Goal: Task Accomplishment & Management: Manage account settings

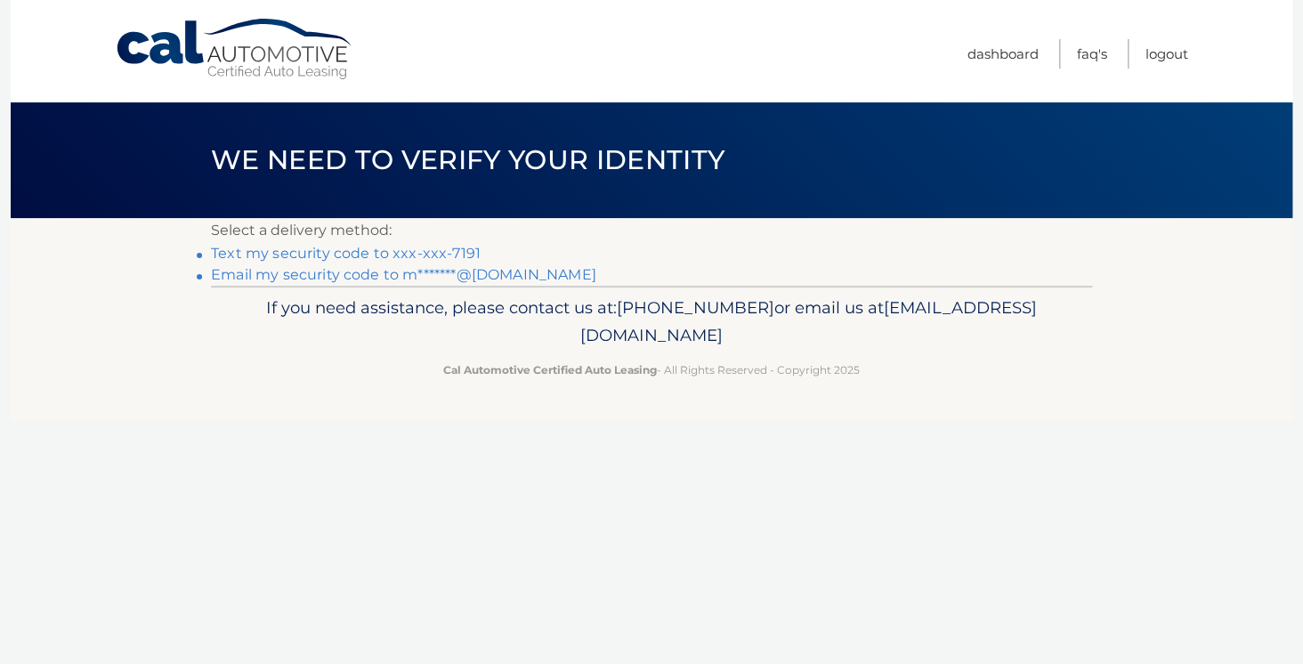
click at [341, 255] on link "Text my security code to xxx-xxx-7191" at bounding box center [346, 253] width 270 height 17
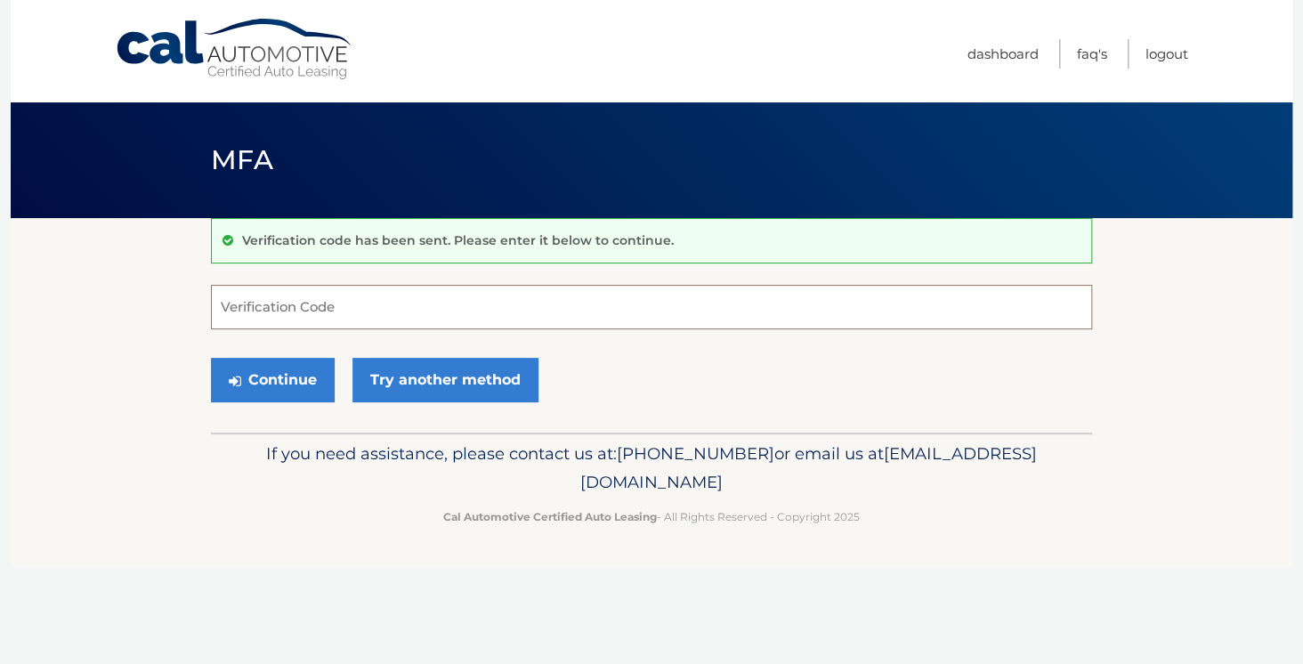
click at [288, 316] on input "Verification Code" at bounding box center [651, 307] width 881 height 45
click at [325, 310] on input "Verification Code" at bounding box center [651, 307] width 881 height 45
type input "784794"
click at [280, 376] on button "Continue" at bounding box center [273, 380] width 124 height 45
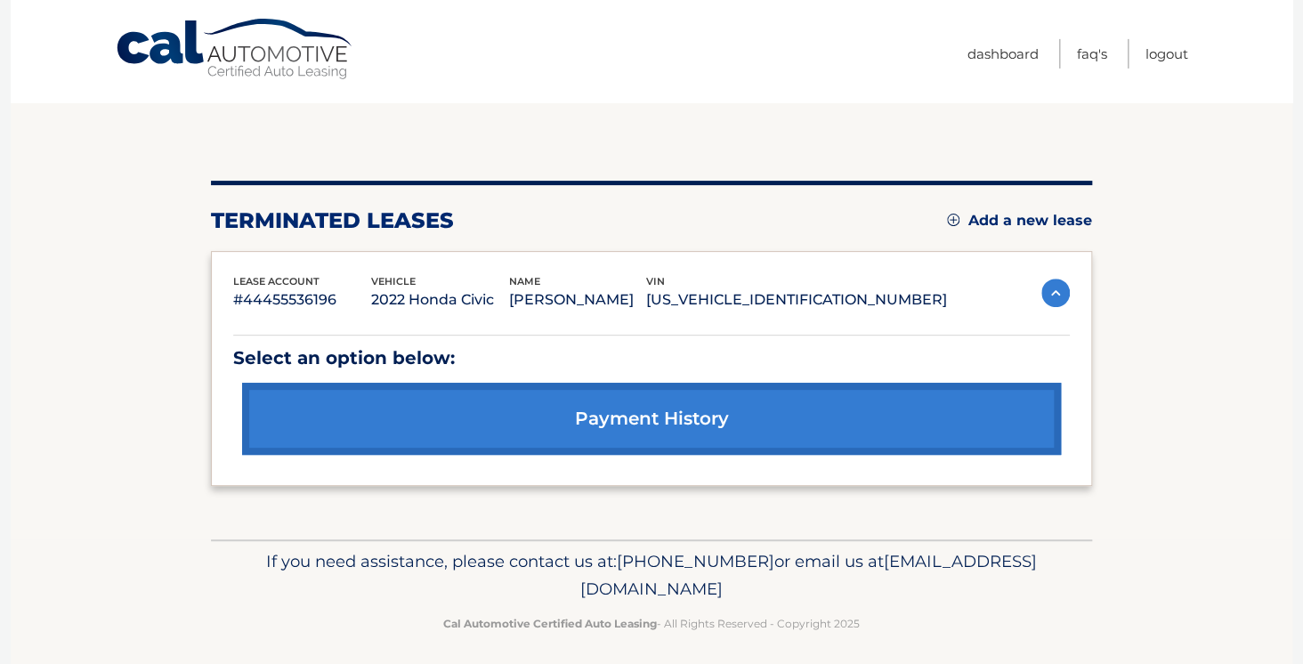
scroll to position [125, 0]
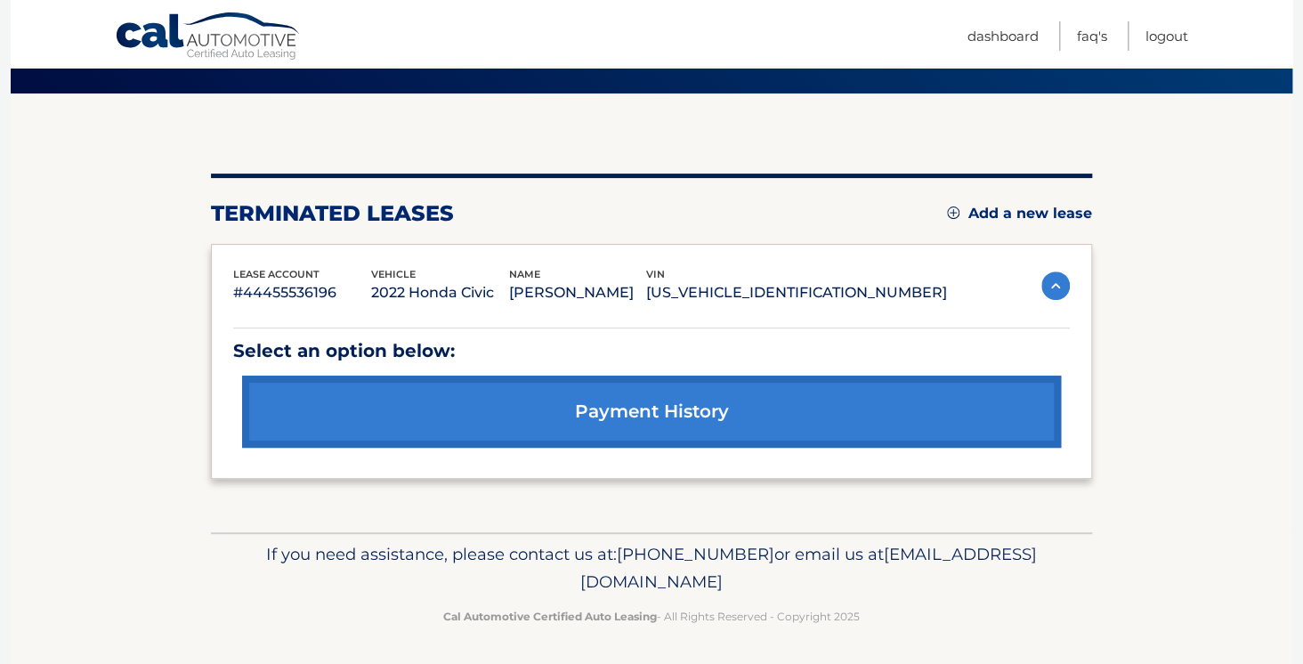
click at [622, 410] on link "payment history" at bounding box center [651, 412] width 819 height 72
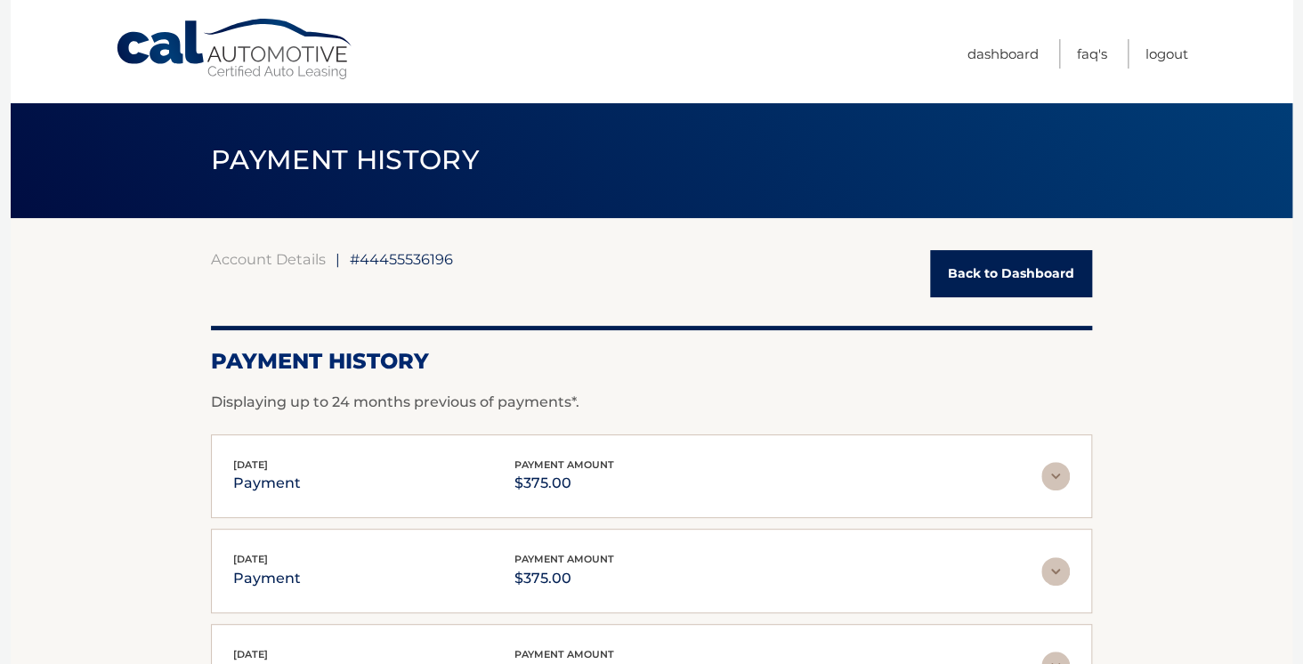
click at [1014, 276] on link "Back to Dashboard" at bounding box center [1011, 273] width 162 height 47
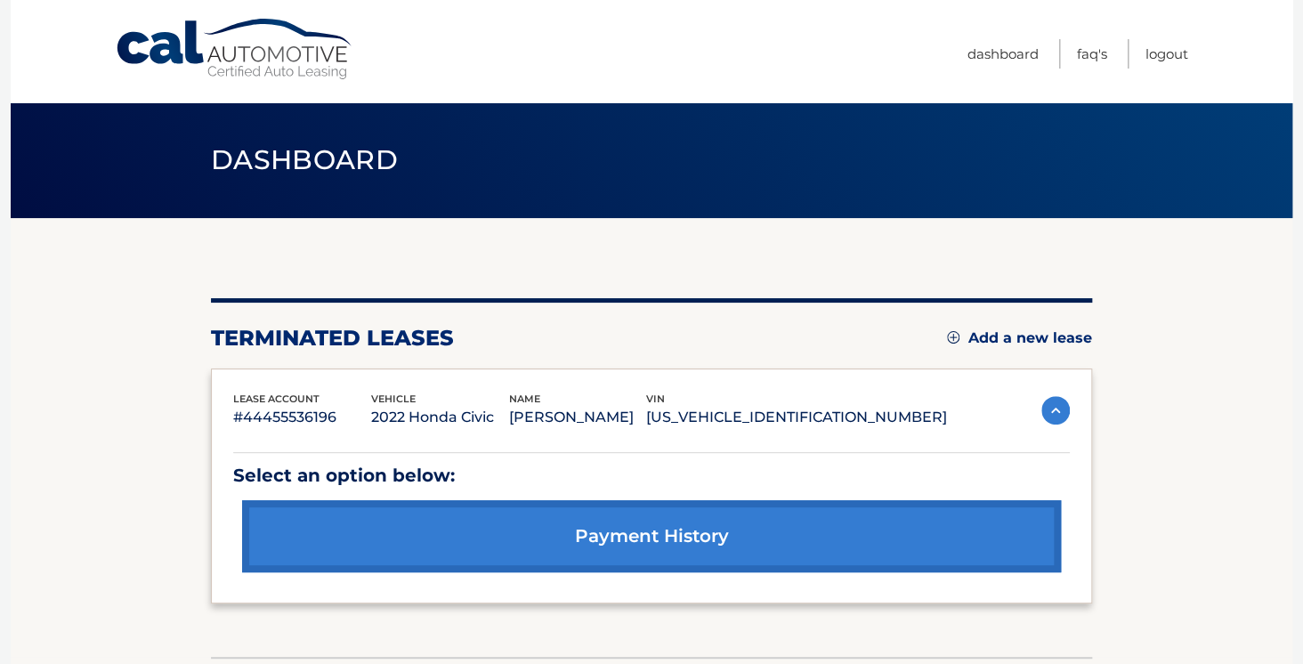
click at [1055, 407] on img at bounding box center [1056, 410] width 28 height 28
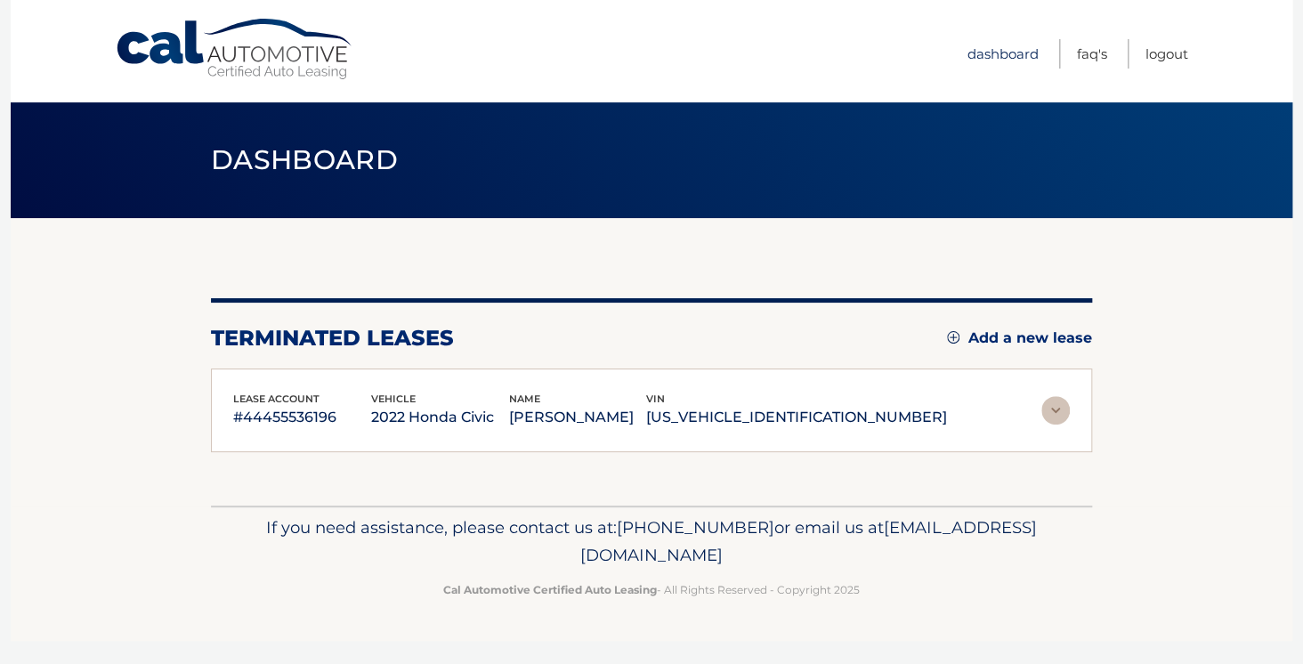
click at [982, 54] on link "Dashboard" at bounding box center [1003, 53] width 71 height 29
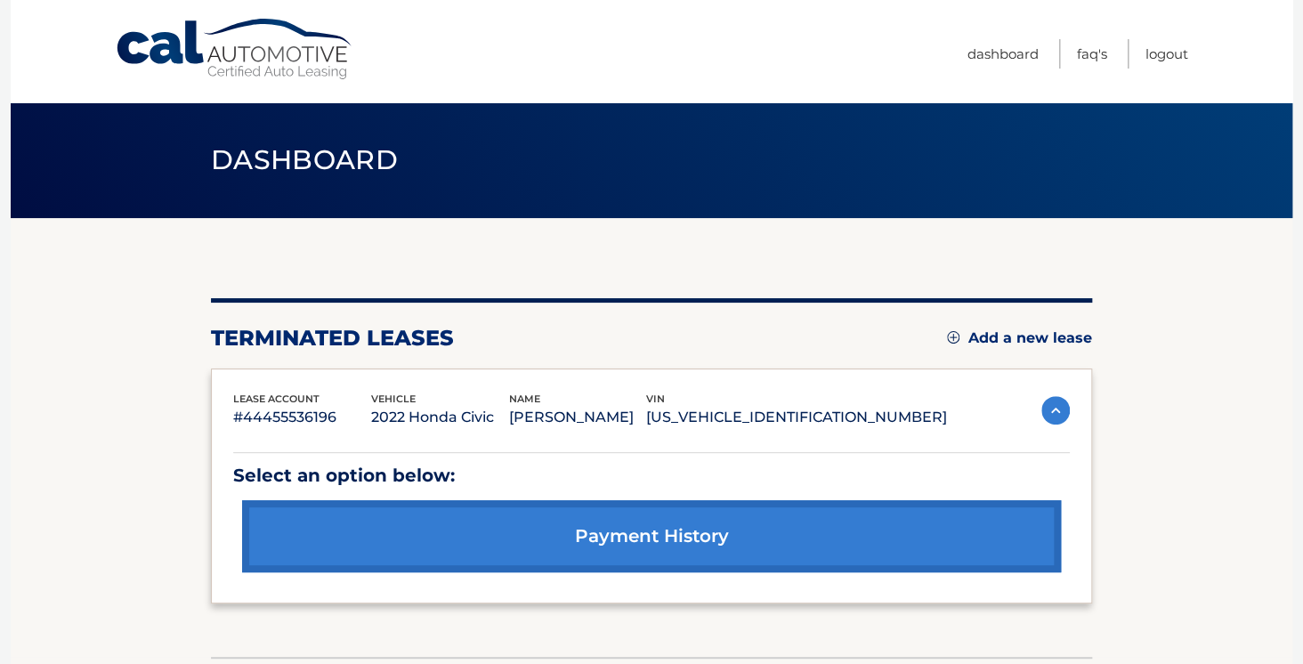
click at [674, 533] on link "payment history" at bounding box center [651, 536] width 819 height 72
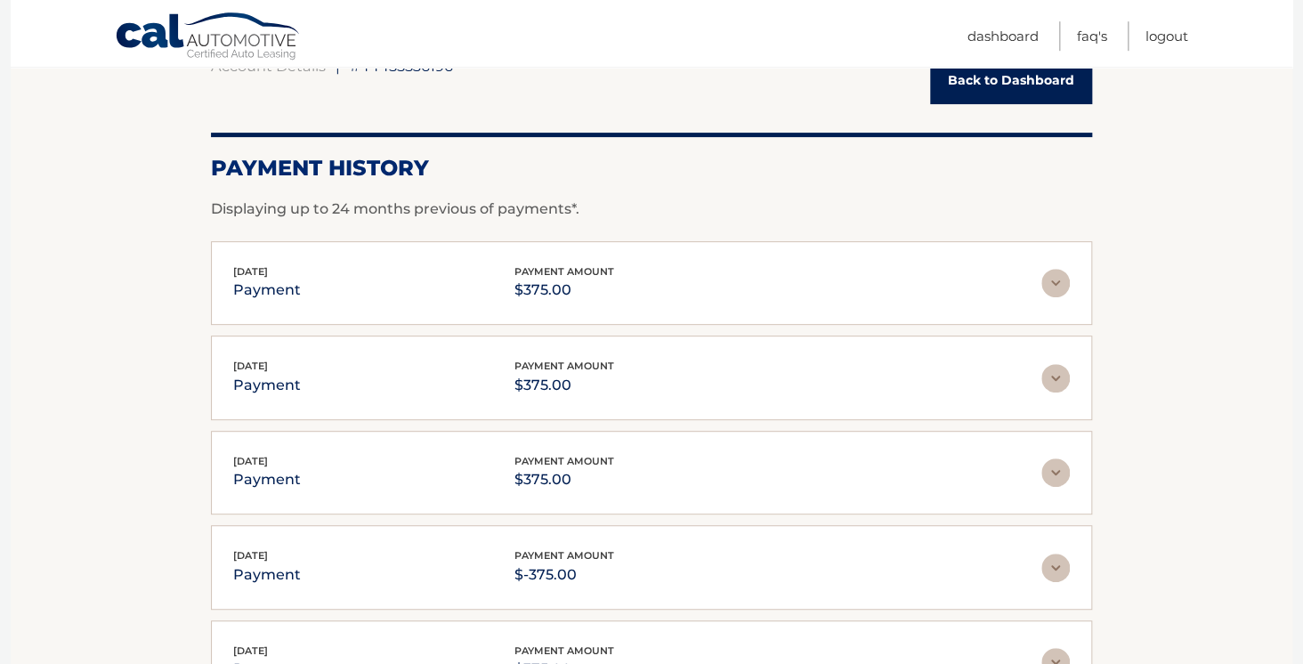
scroll to position [187, 0]
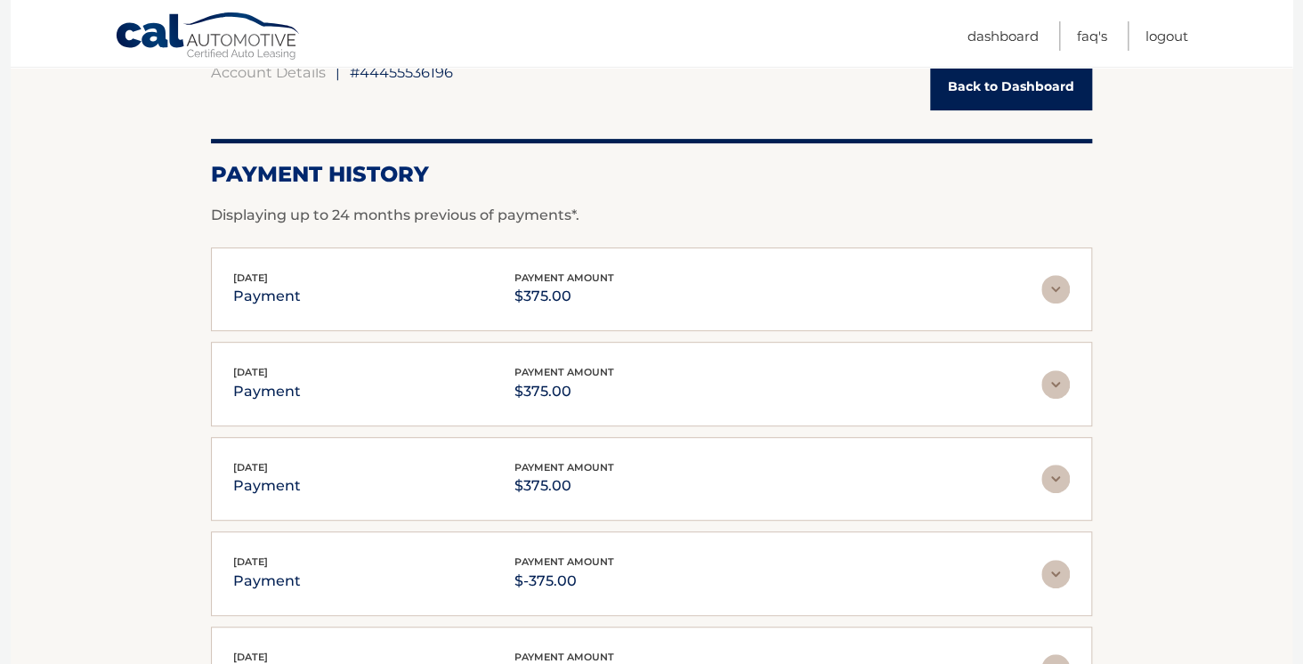
click at [1059, 288] on img at bounding box center [1056, 289] width 28 height 28
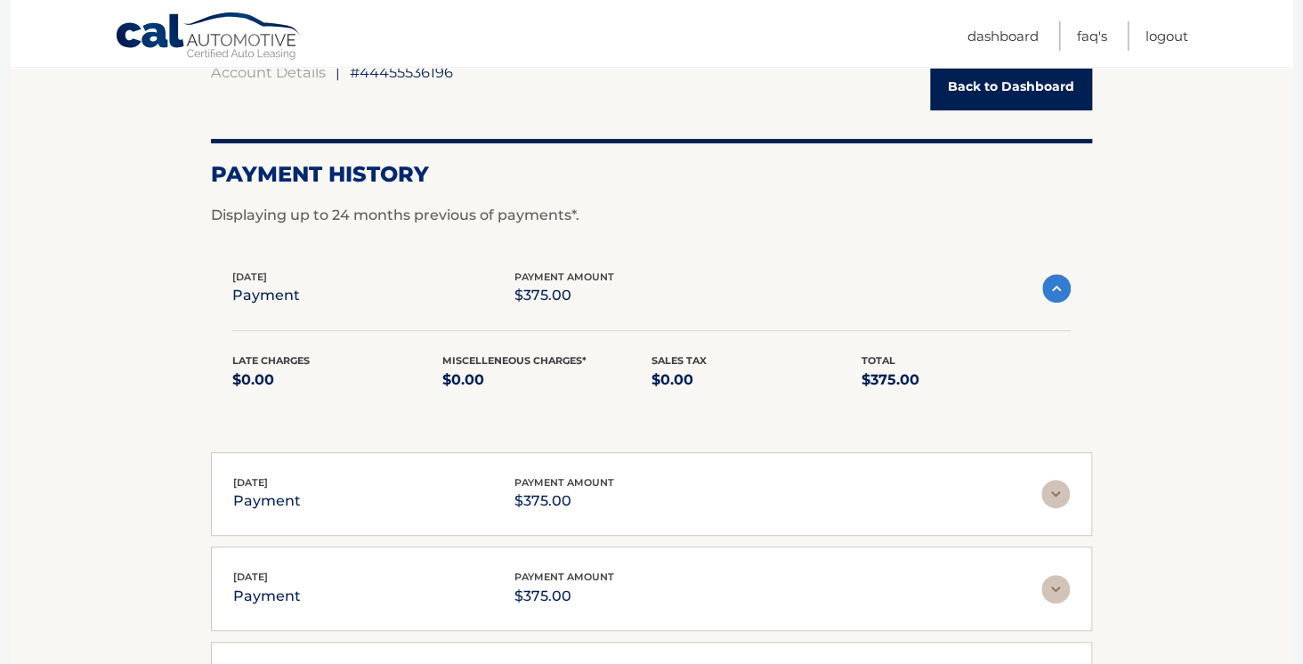
click at [1059, 288] on img at bounding box center [1057, 288] width 28 height 28
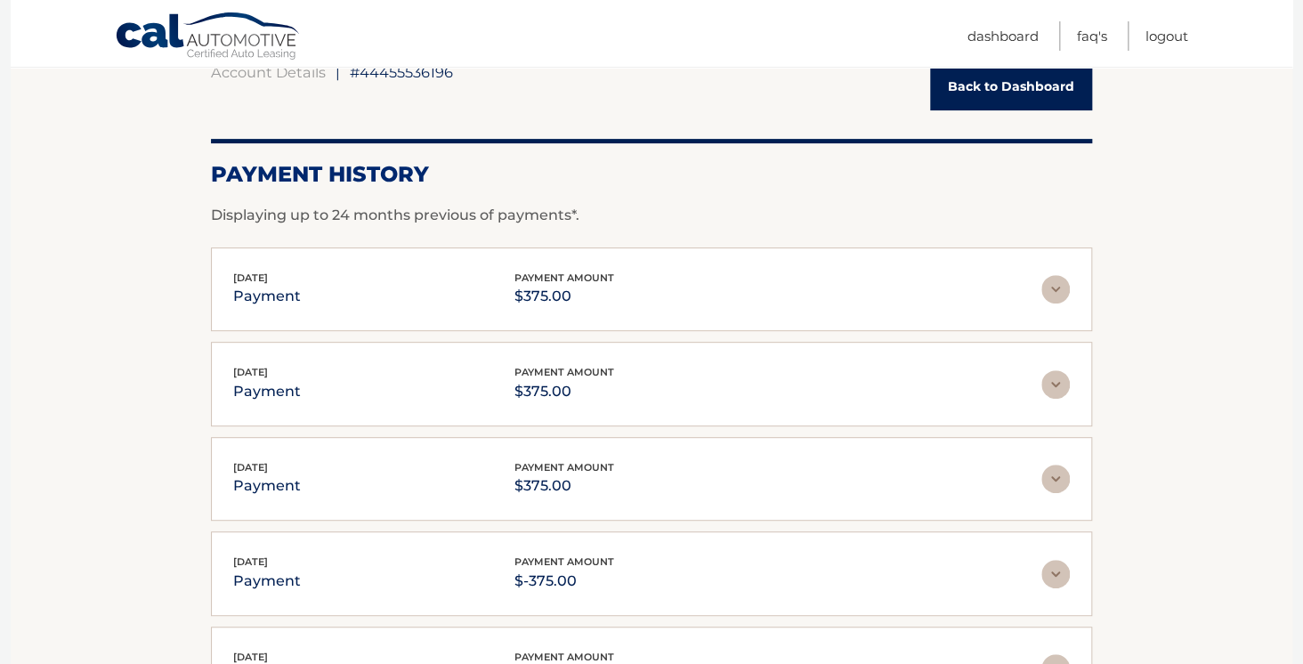
click at [406, 73] on span "#44455536196" at bounding box center [401, 72] width 103 height 18
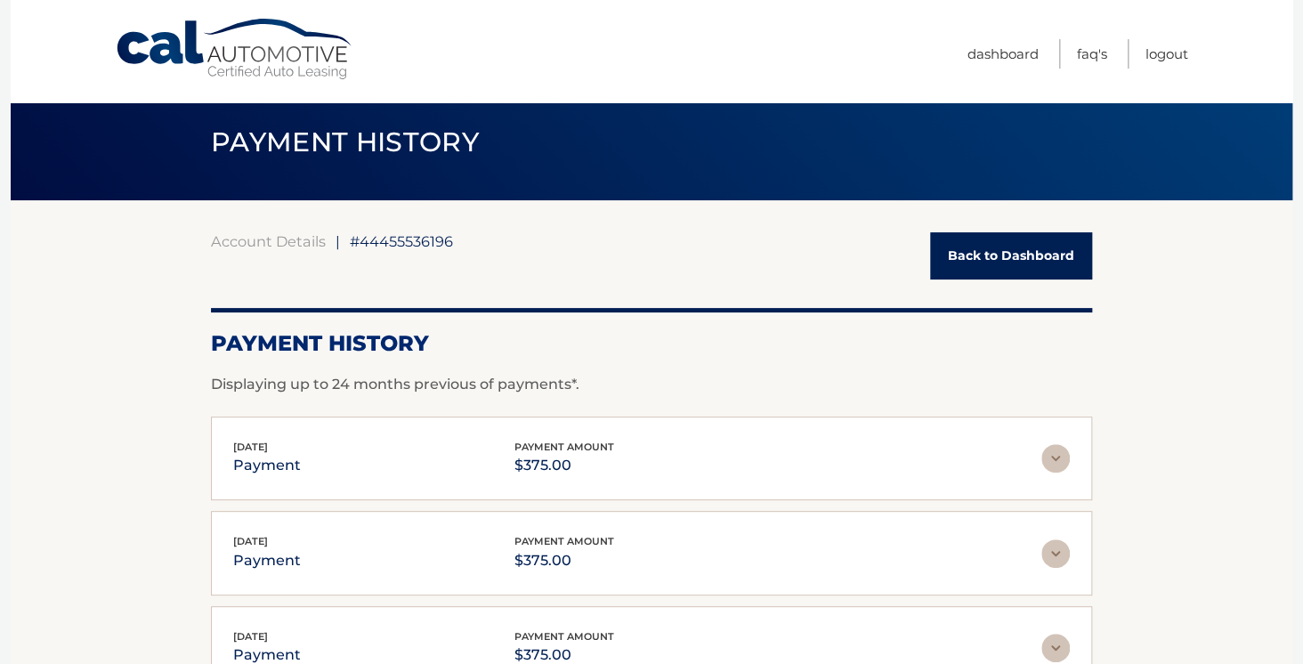
scroll to position [0, 0]
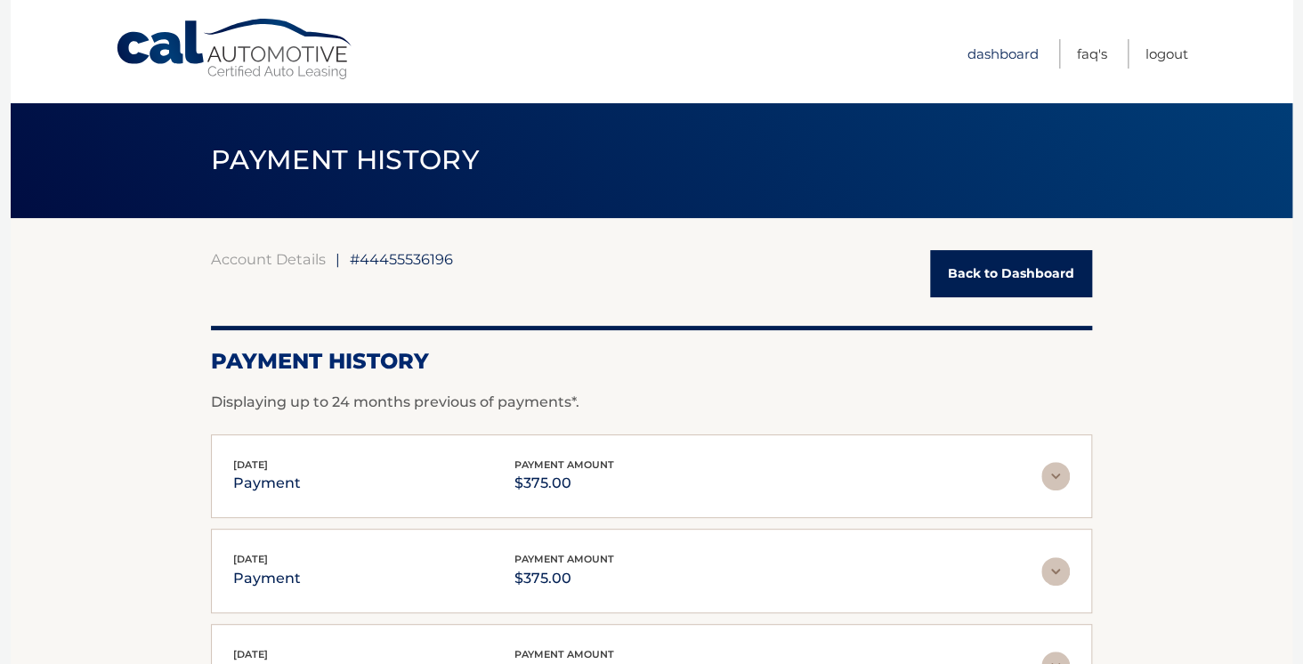
click at [1004, 54] on link "Dashboard" at bounding box center [1003, 53] width 71 height 29
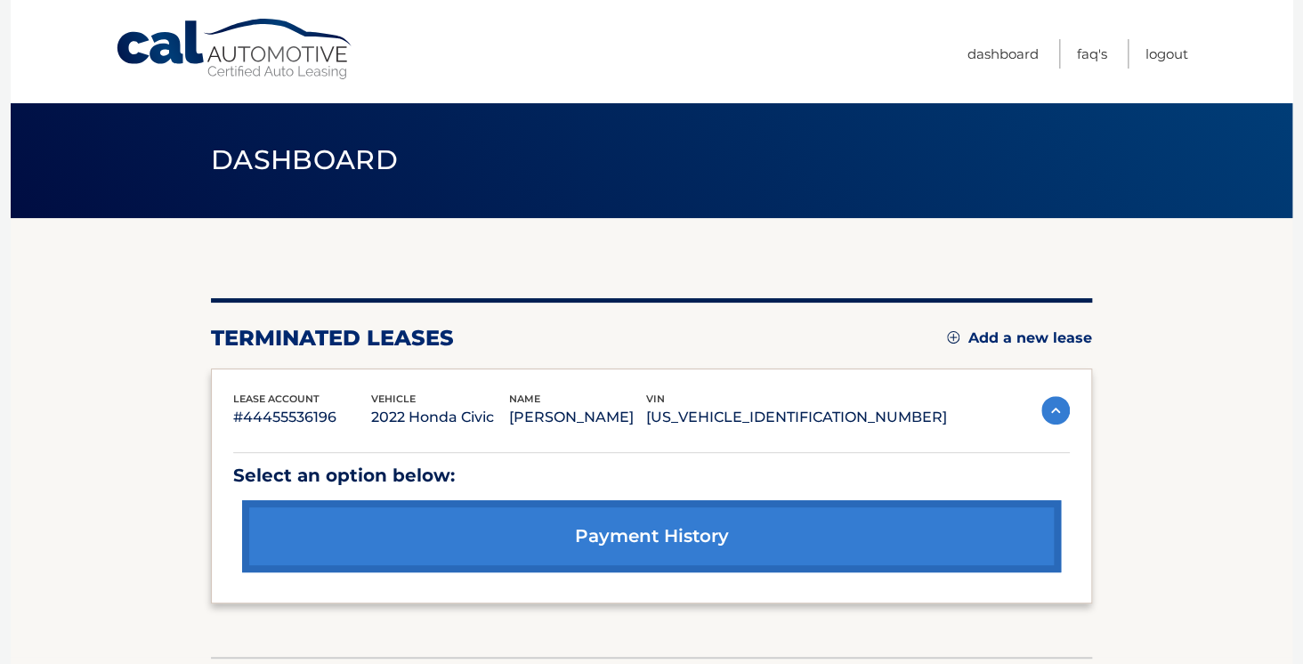
drag, startPoint x: 771, startPoint y: 417, endPoint x: 917, endPoint y: 410, distance: 146.2
click at [917, 410] on p "19XFL2H8XNE024229" at bounding box center [796, 417] width 301 height 25
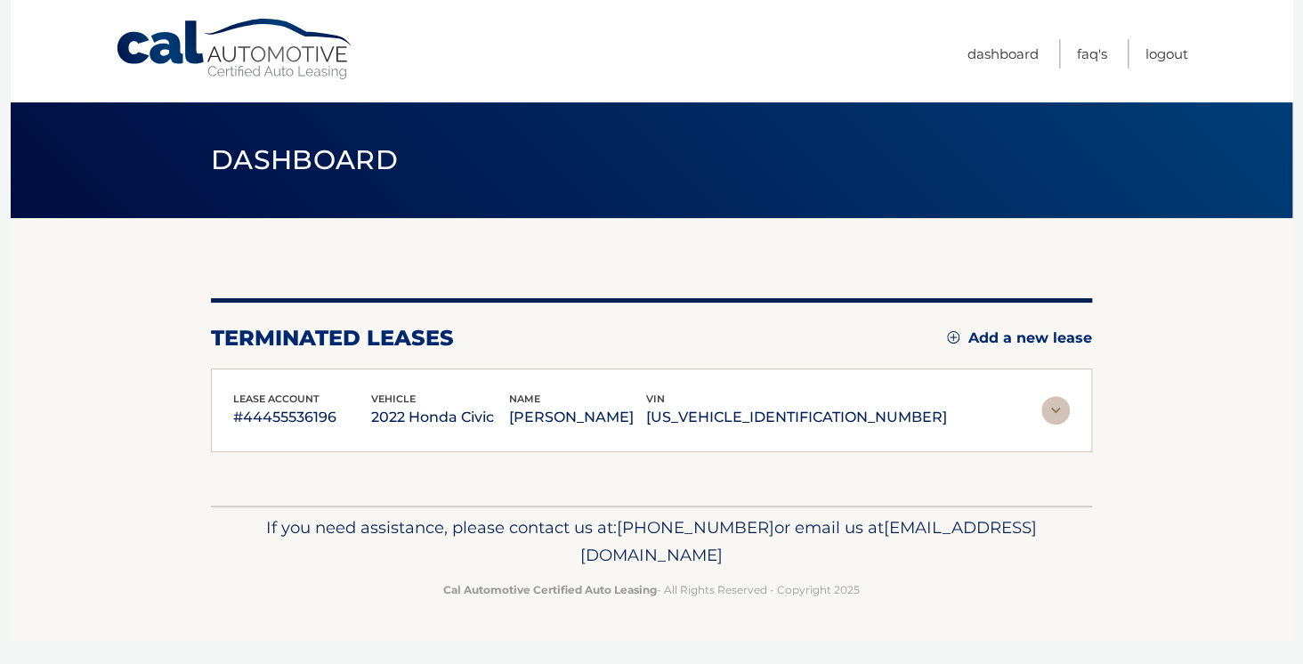
copy p "19XFL2H8XNE024229"
click at [1059, 407] on img at bounding box center [1056, 410] width 28 height 28
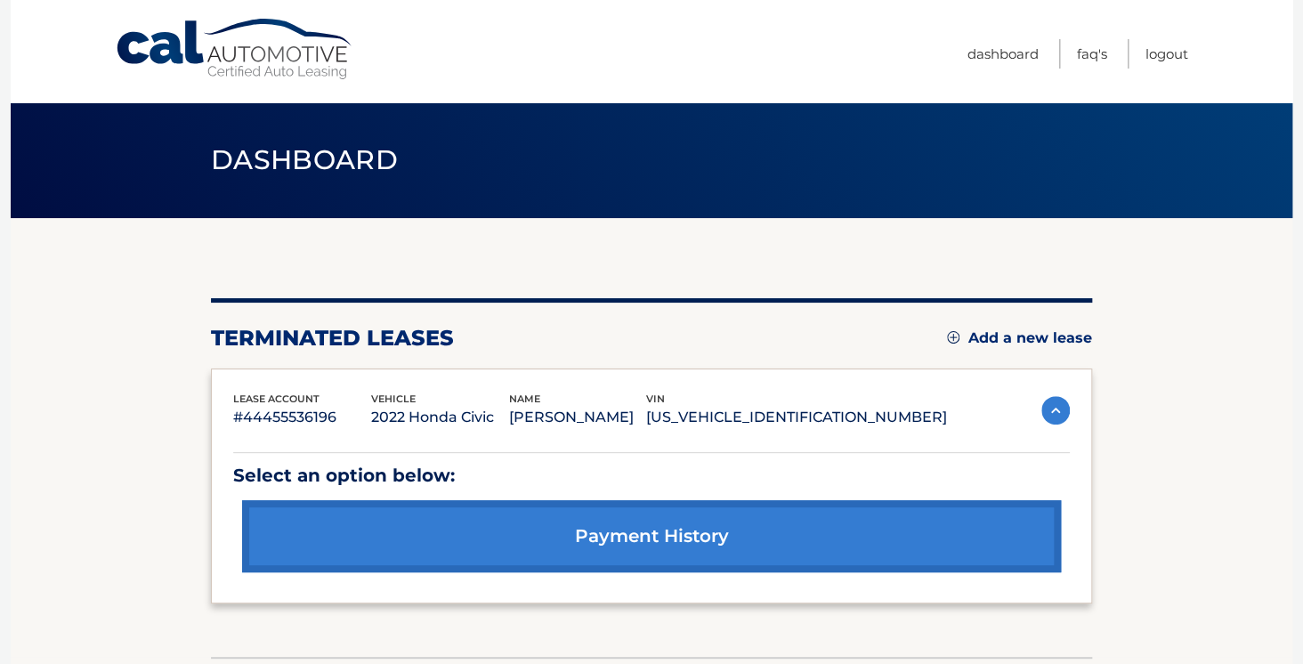
click at [687, 533] on link "payment history" at bounding box center [651, 536] width 819 height 72
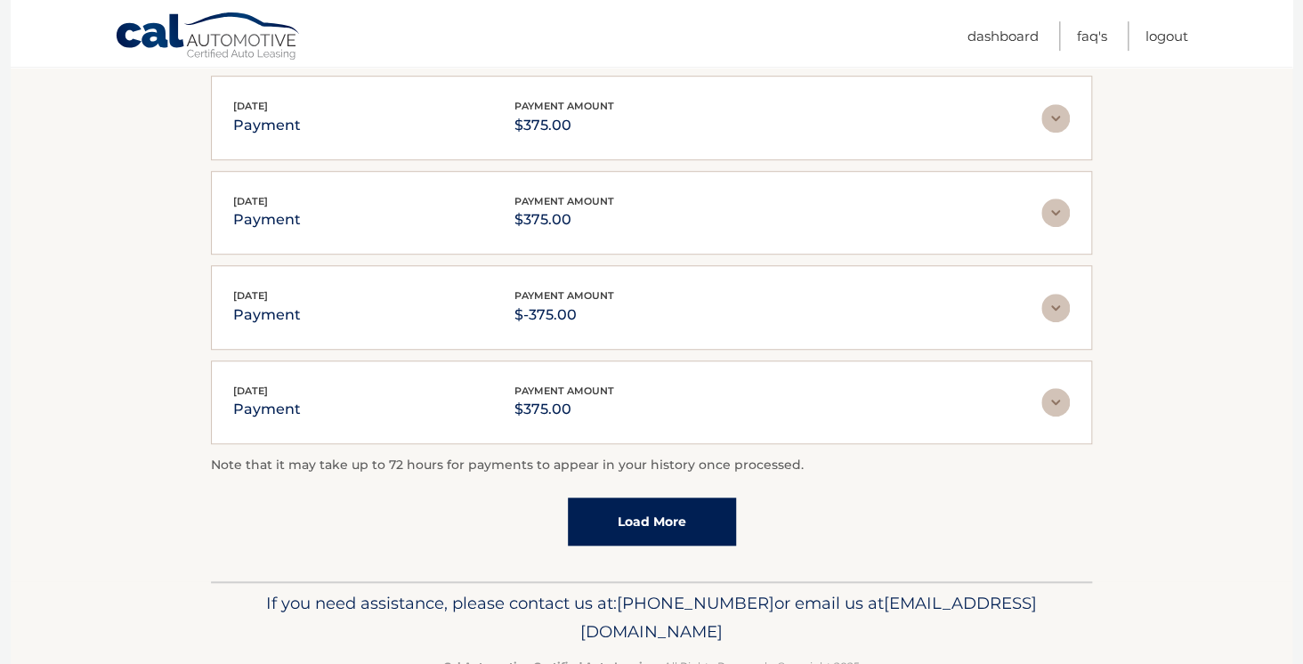
scroll to position [499, 0]
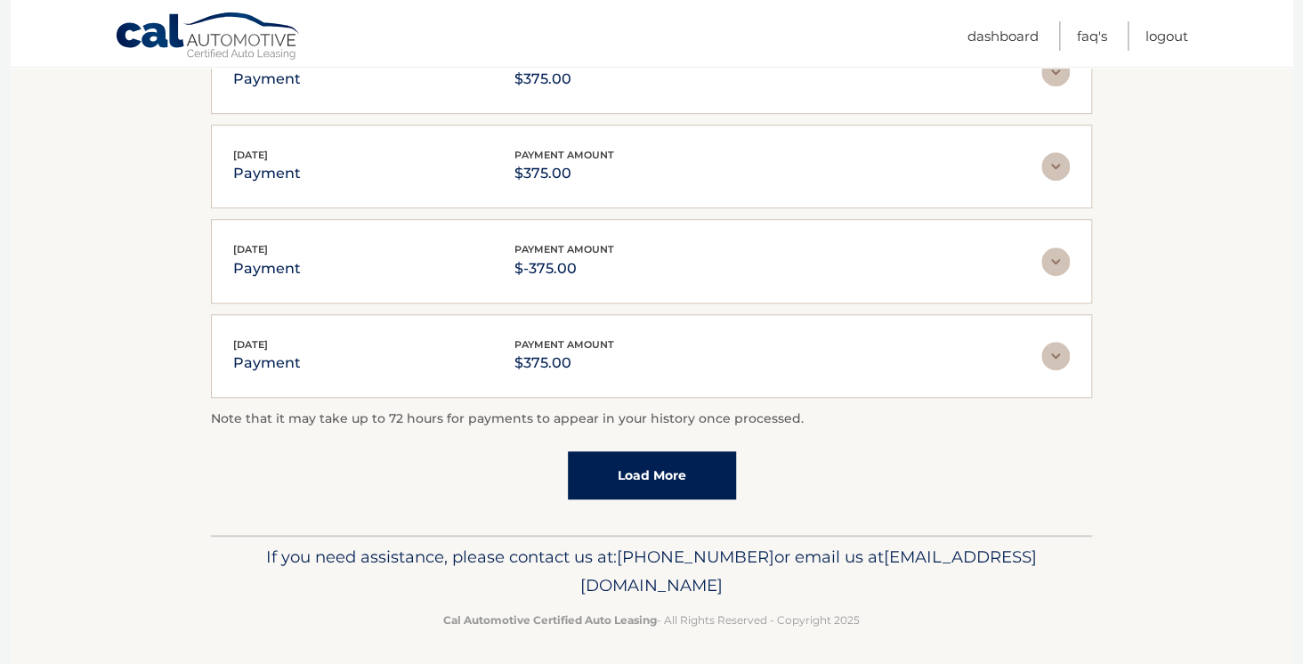
click at [661, 468] on link "Load More" at bounding box center [652, 475] width 168 height 48
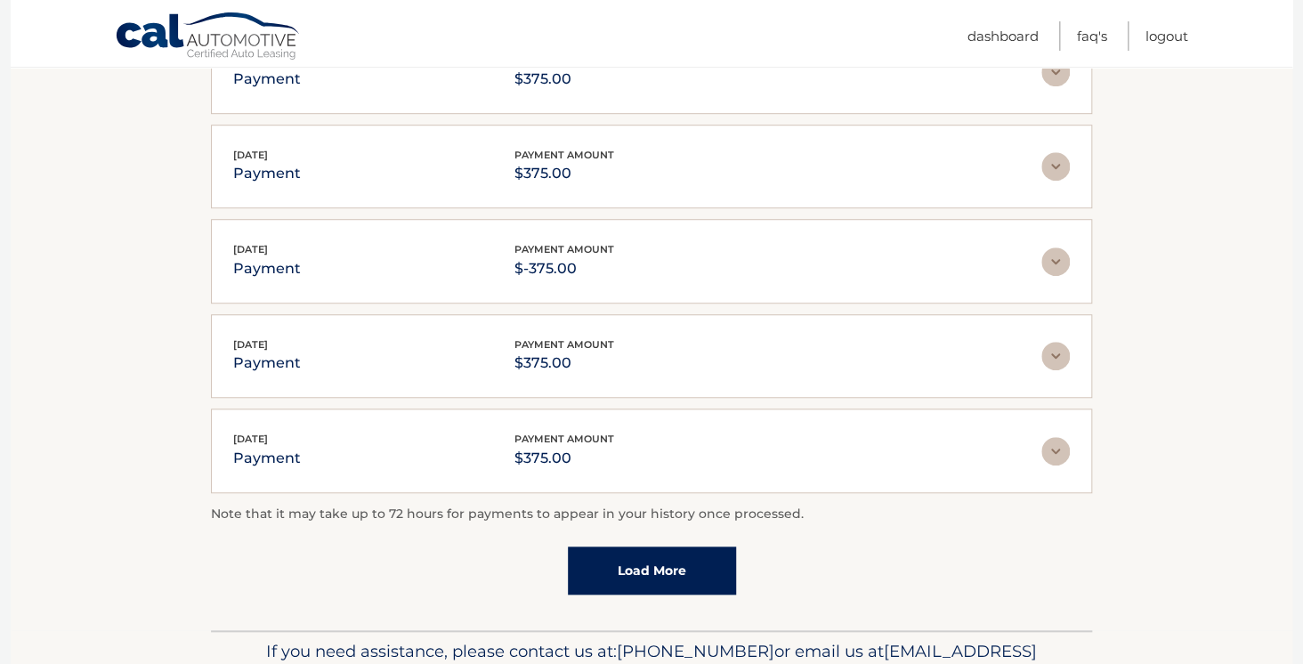
click at [659, 562] on link "Load More" at bounding box center [652, 571] width 168 height 48
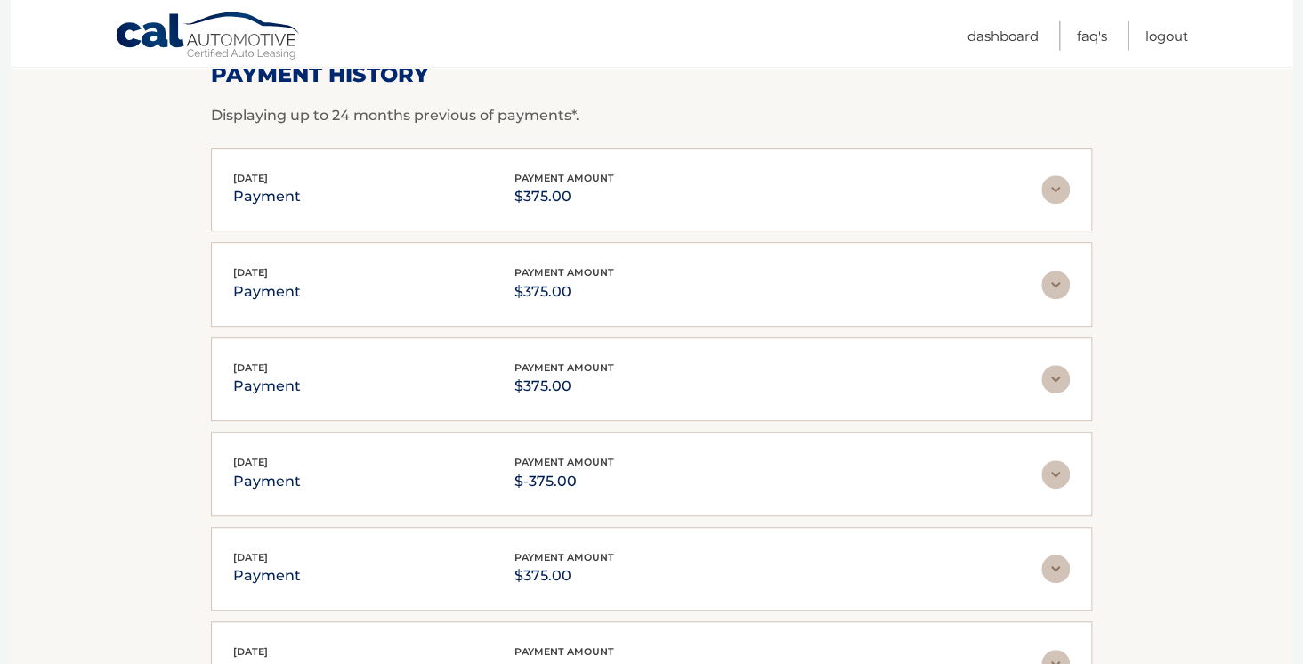
scroll to position [0, 0]
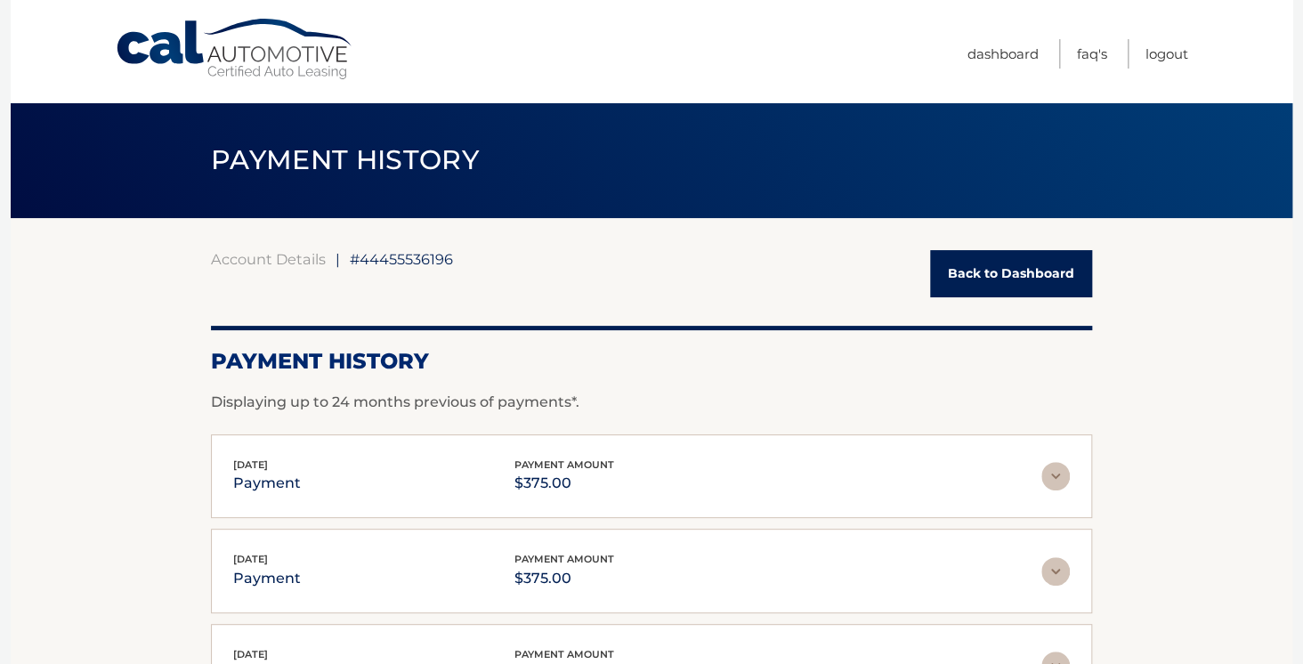
click at [995, 272] on link "Back to Dashboard" at bounding box center [1011, 273] width 162 height 47
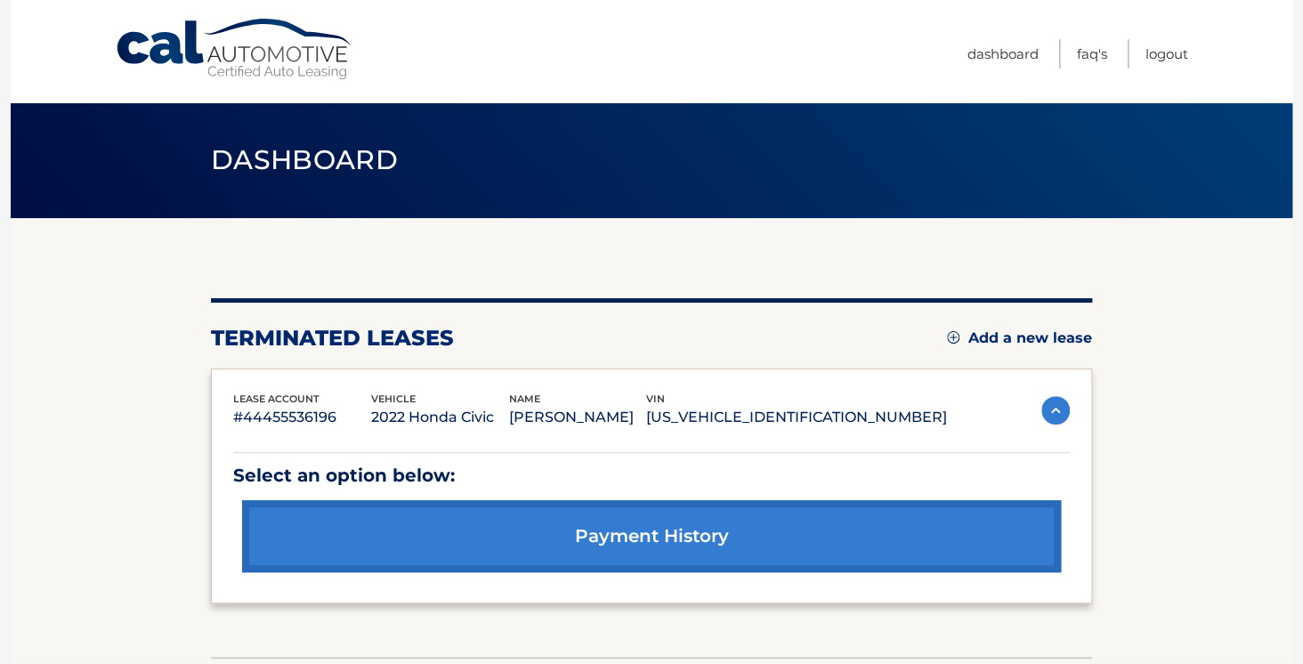
click at [288, 413] on p "#44455536196" at bounding box center [302, 417] width 138 height 25
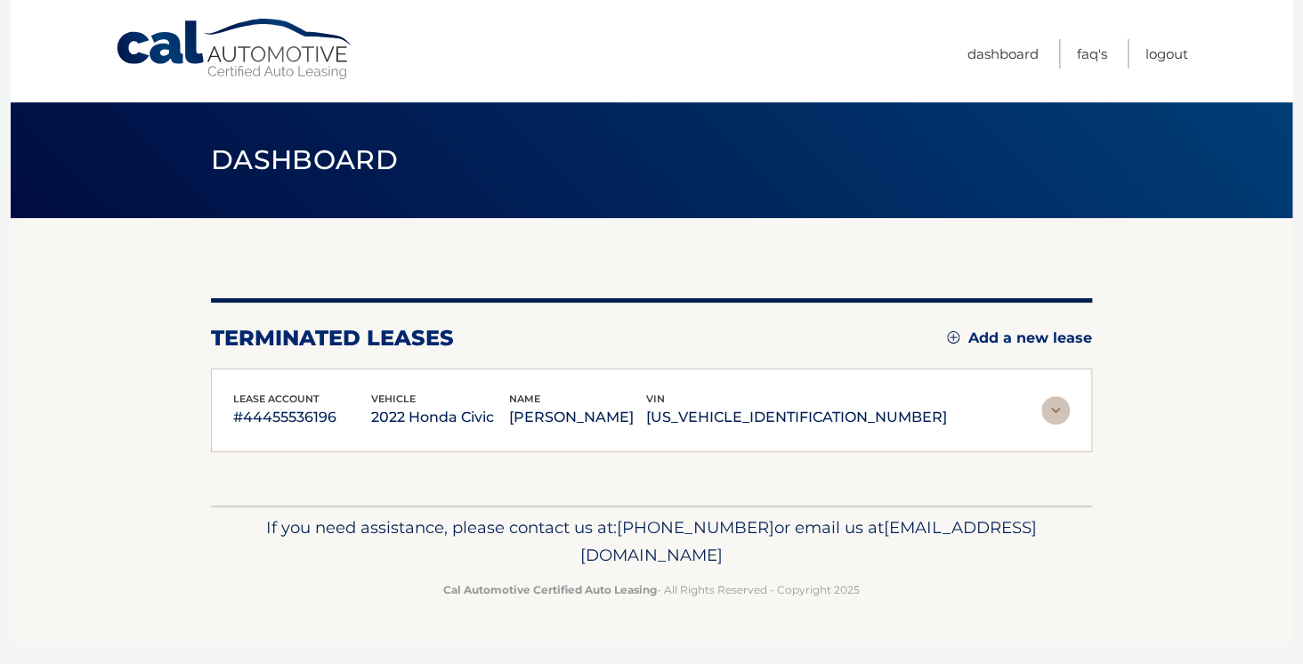
click at [249, 414] on p "#44455536196" at bounding box center [302, 417] width 138 height 25
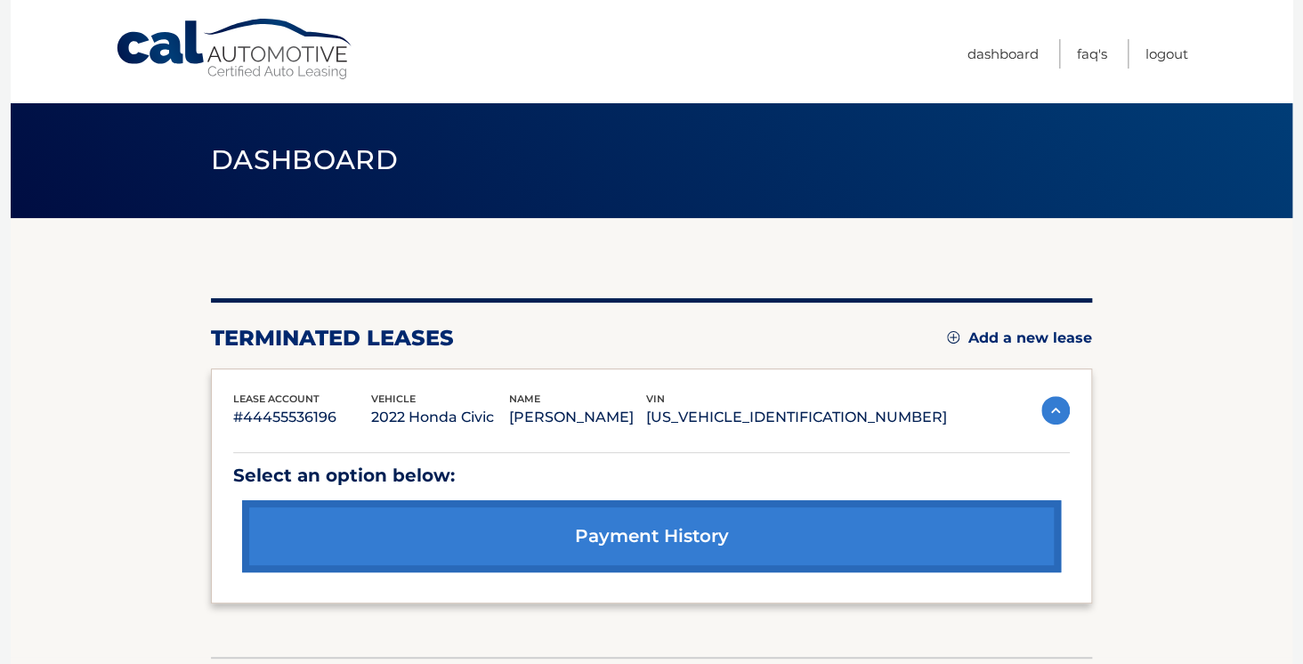
drag, startPoint x: 415, startPoint y: 418, endPoint x: 535, endPoint y: 422, distance: 120.2
click at [509, 422] on p "2022 Honda Civic" at bounding box center [440, 417] width 138 height 25
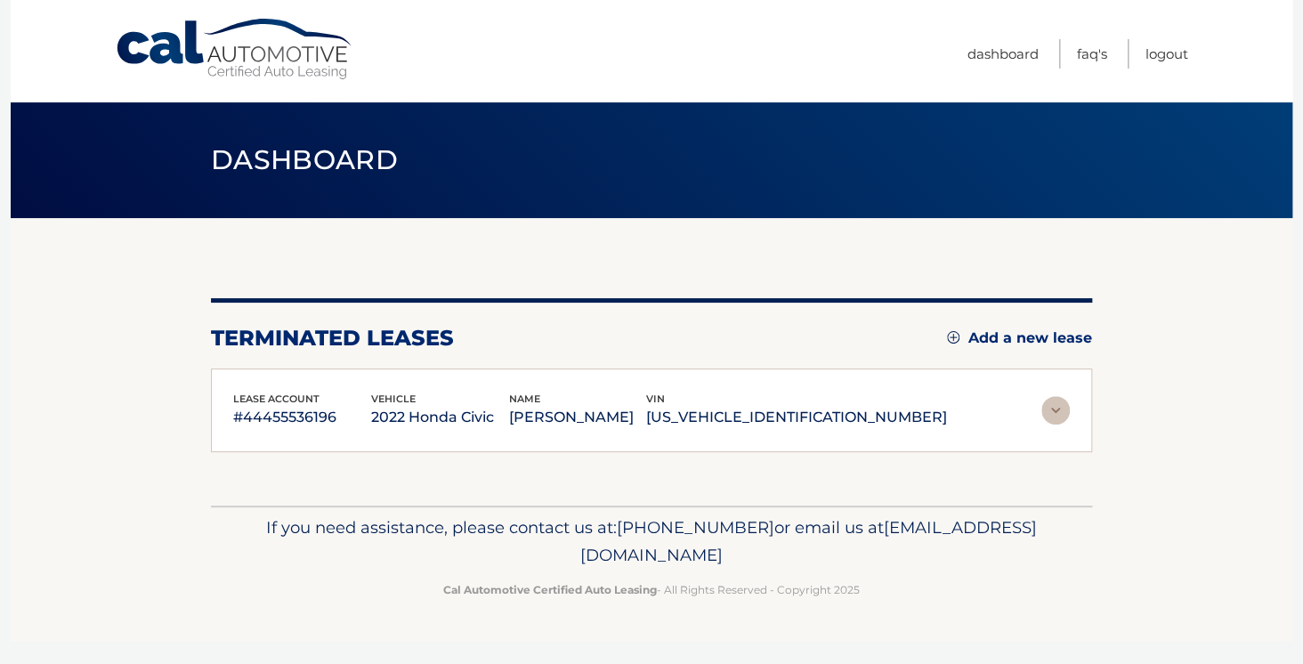
click at [978, 337] on link "Add a new lease" at bounding box center [1019, 338] width 145 height 18
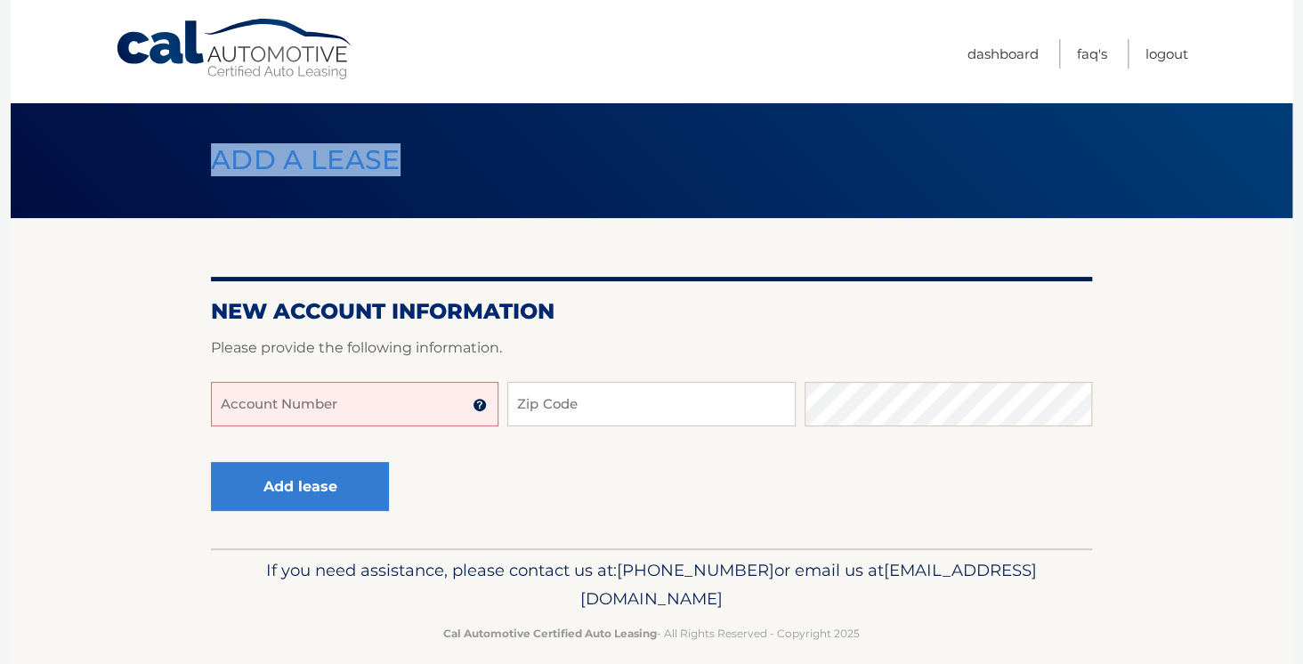
drag, startPoint x: 215, startPoint y: 160, endPoint x: 399, endPoint y: 158, distance: 183.4
click at [399, 158] on span "Add a lease" at bounding box center [306, 159] width 190 height 33
click at [498, 201] on header "Add a lease" at bounding box center [651, 160] width 881 height 116
click at [1151, 56] on link "Logout" at bounding box center [1167, 53] width 43 height 29
